Goal: Find specific page/section: Find specific page/section

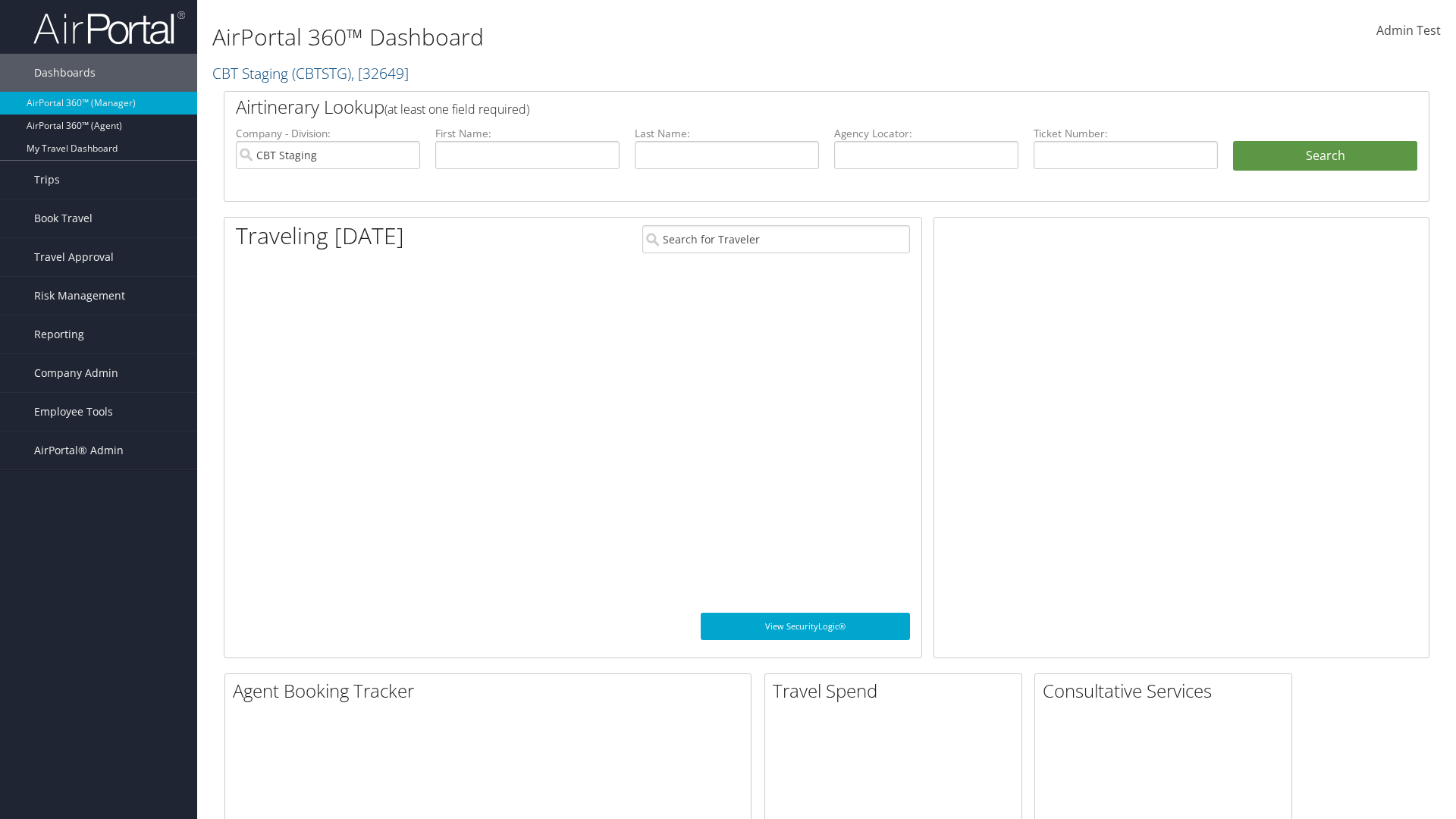
click at [99, 373] on span "Company Admin" at bounding box center [75, 373] width 84 height 38
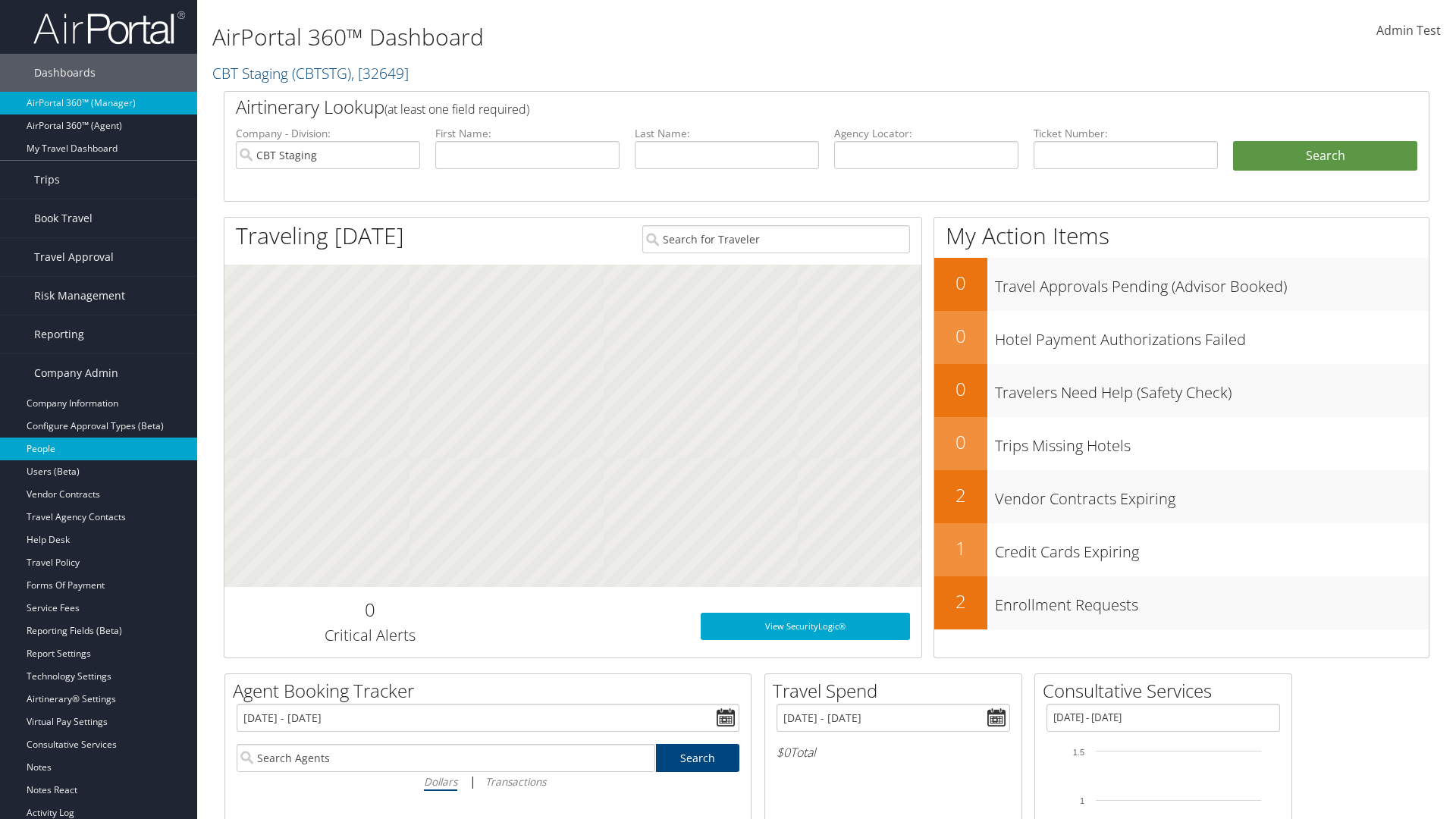
click at [99, 449] on link "People" at bounding box center [99, 450] width 197 height 23
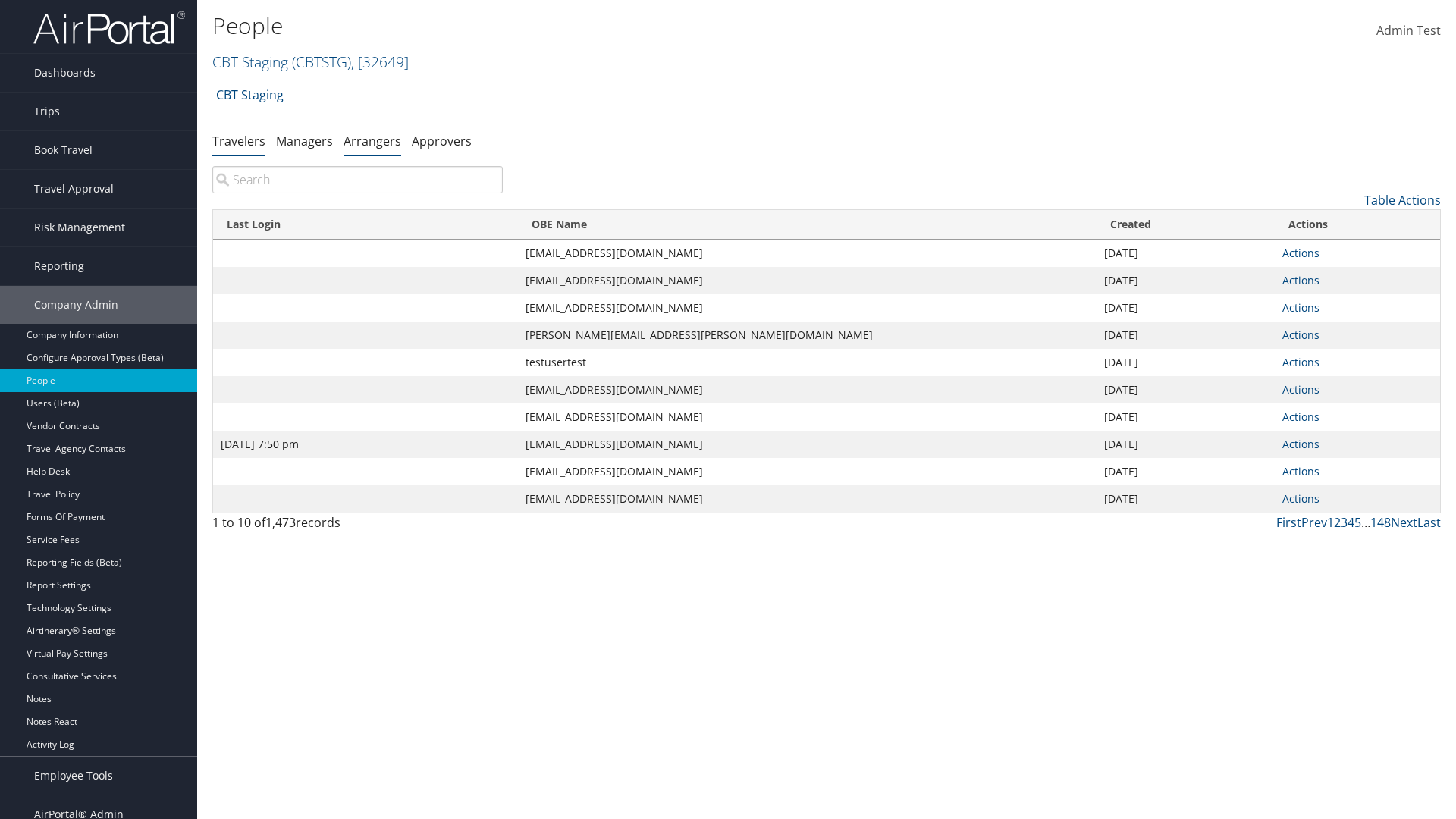
click at [372, 140] on link "Arrangers" at bounding box center [372, 141] width 58 height 17
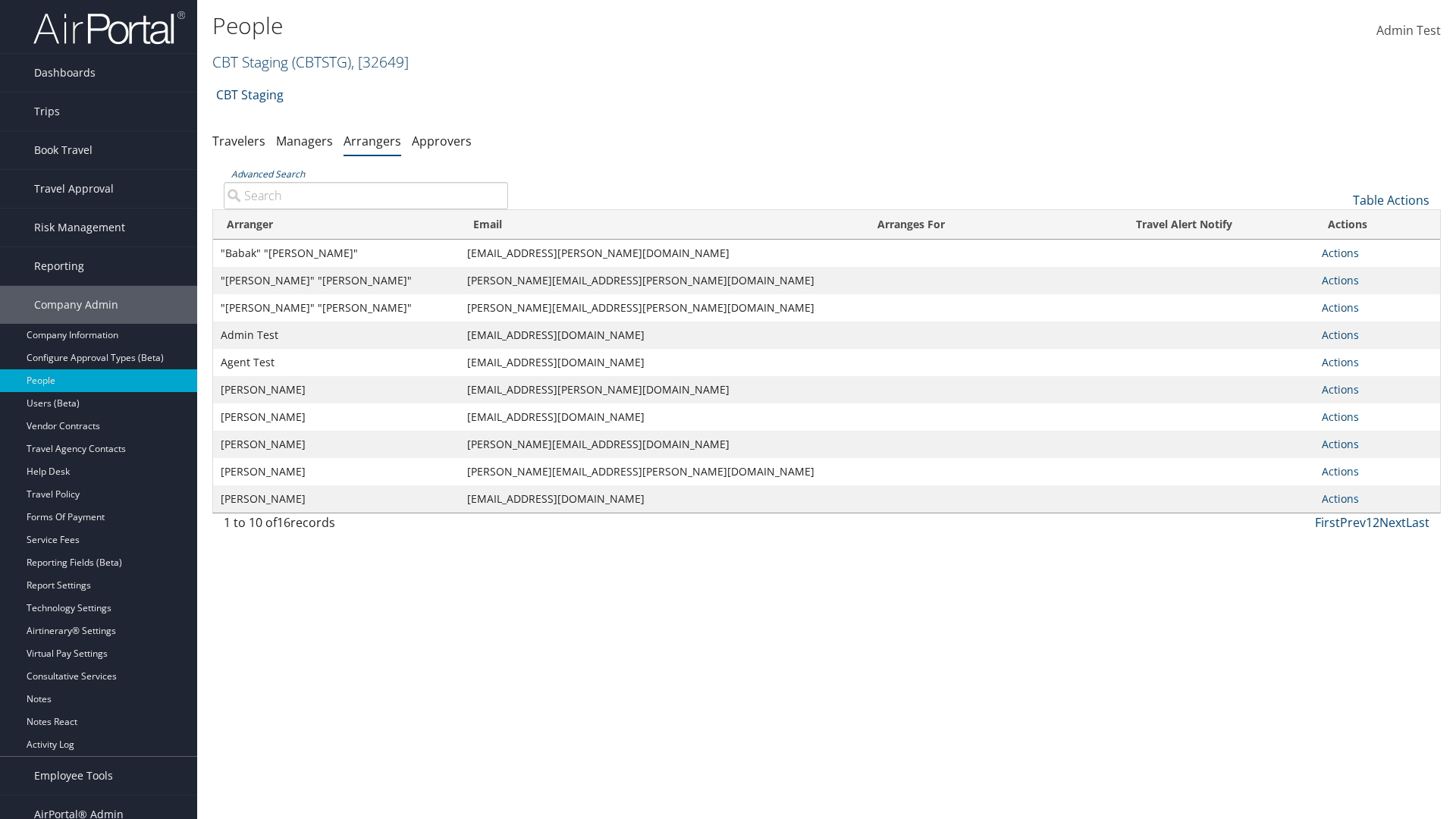
click at [250, 62] on link "CBT Staging ( CBTSTG ) , [ 32649 ]" at bounding box center [310, 62] width 196 height 21
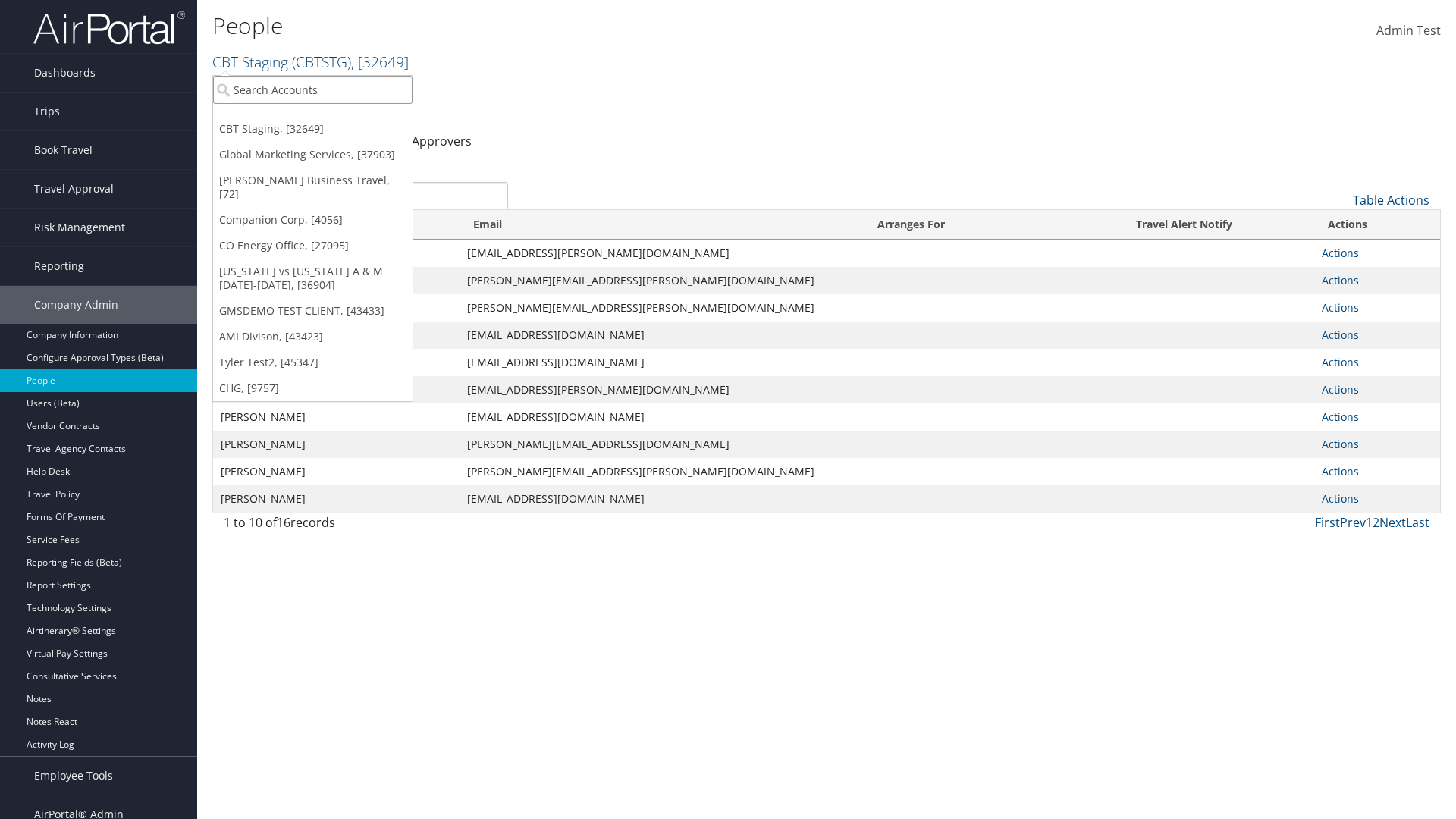
click at [312, 89] on input "search" at bounding box center [312, 90] width 199 height 28
type input "[PERSON_NAME] Business Travel"
click at [334, 118] on div "Christopherson Business Travel (C10001), [72]" at bounding box center [334, 118] width 259 height 14
